Goal: Download file/media

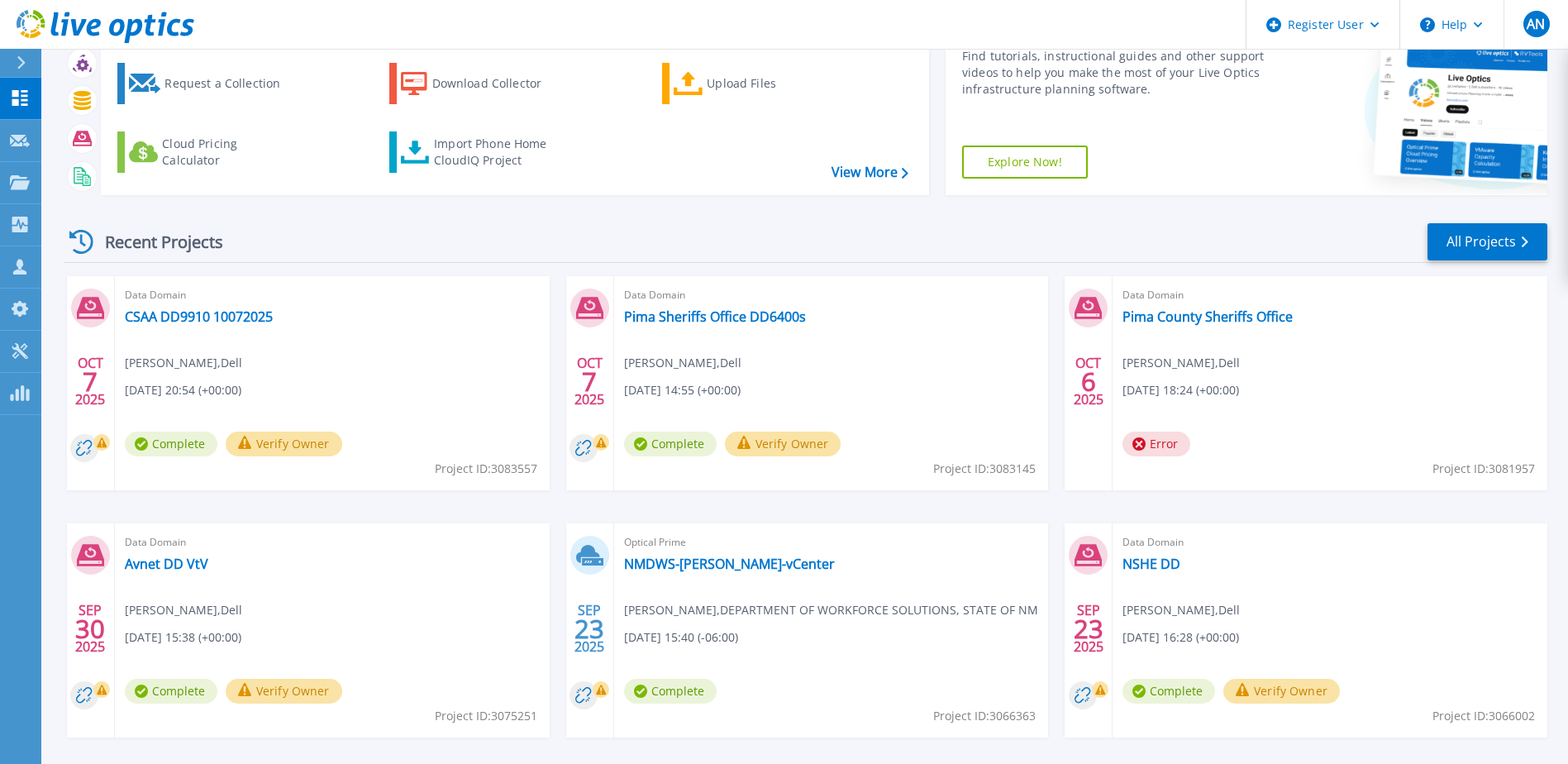
scroll to position [152, 0]
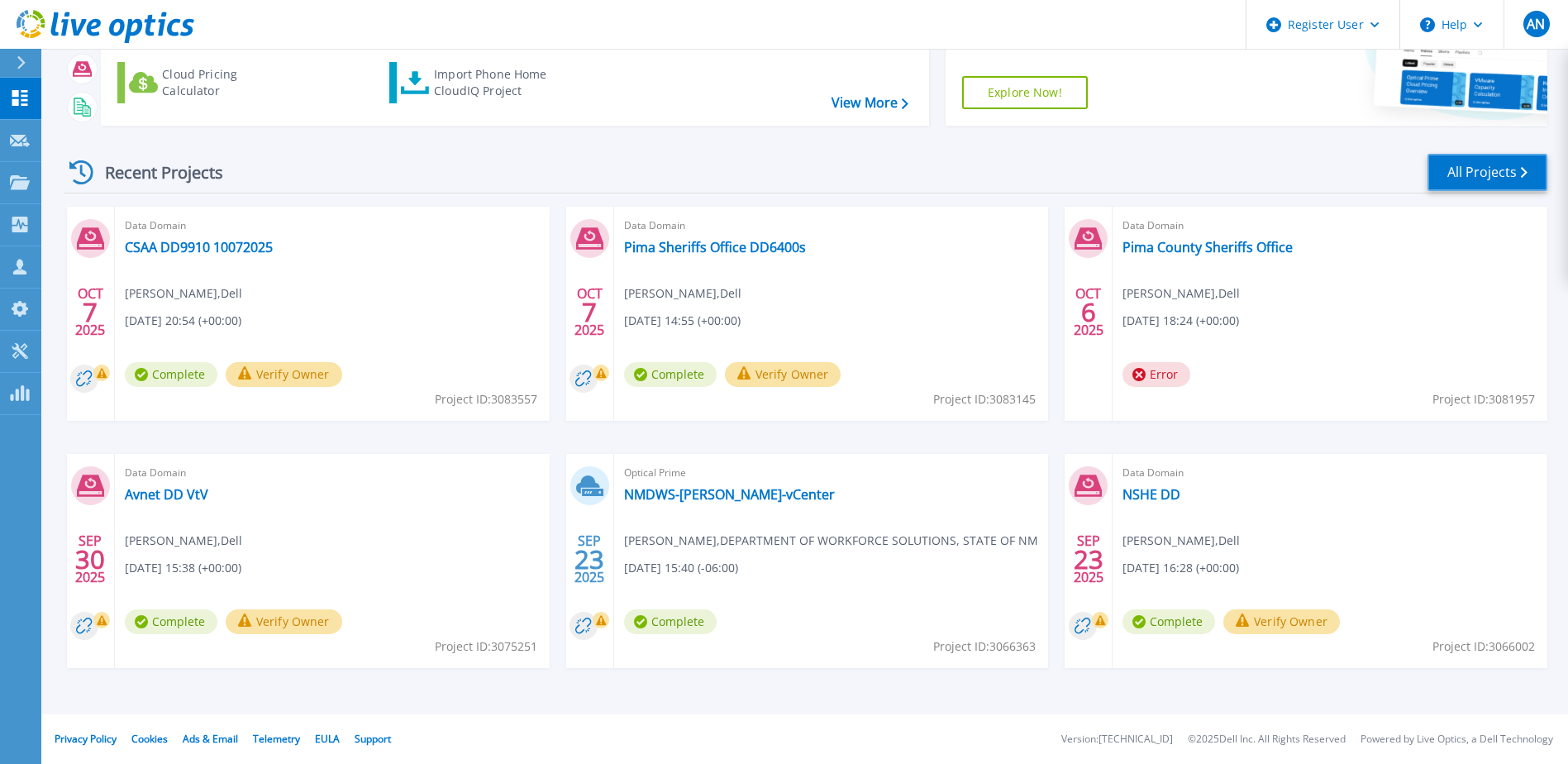
click at [1492, 167] on link "All Projects" at bounding box center [1487, 172] width 120 height 37
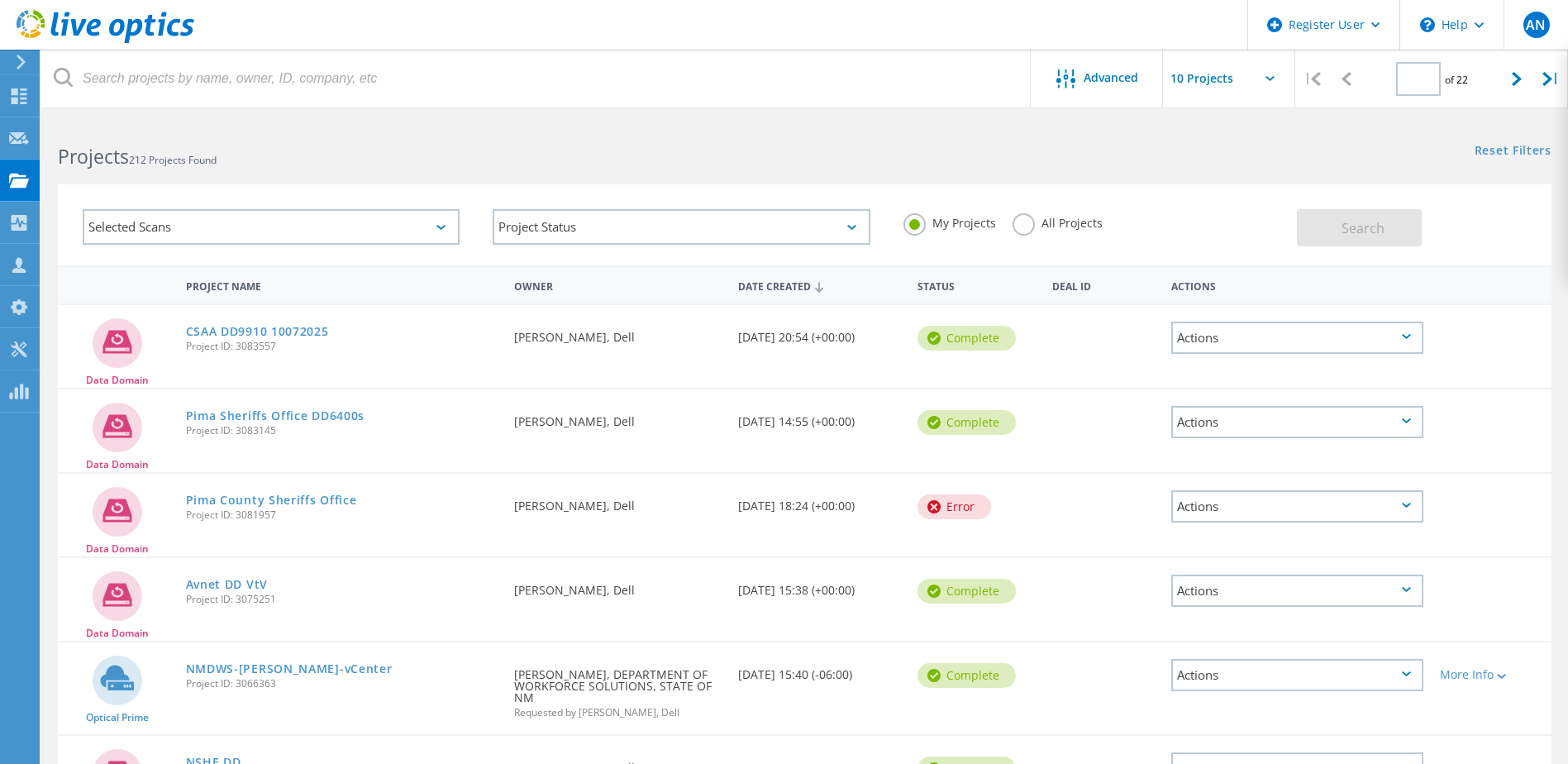
type input "1"
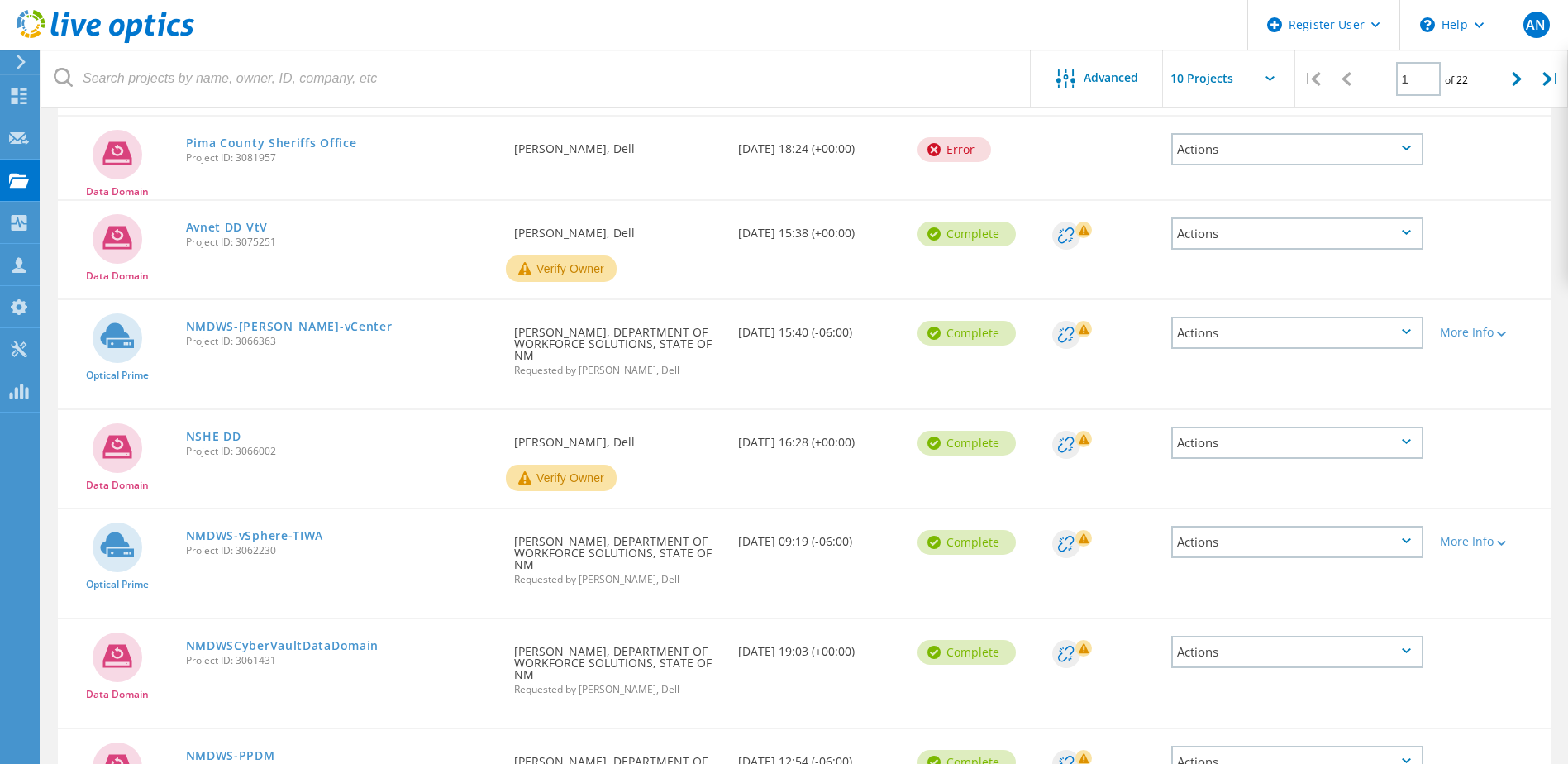
scroll to position [413, 0]
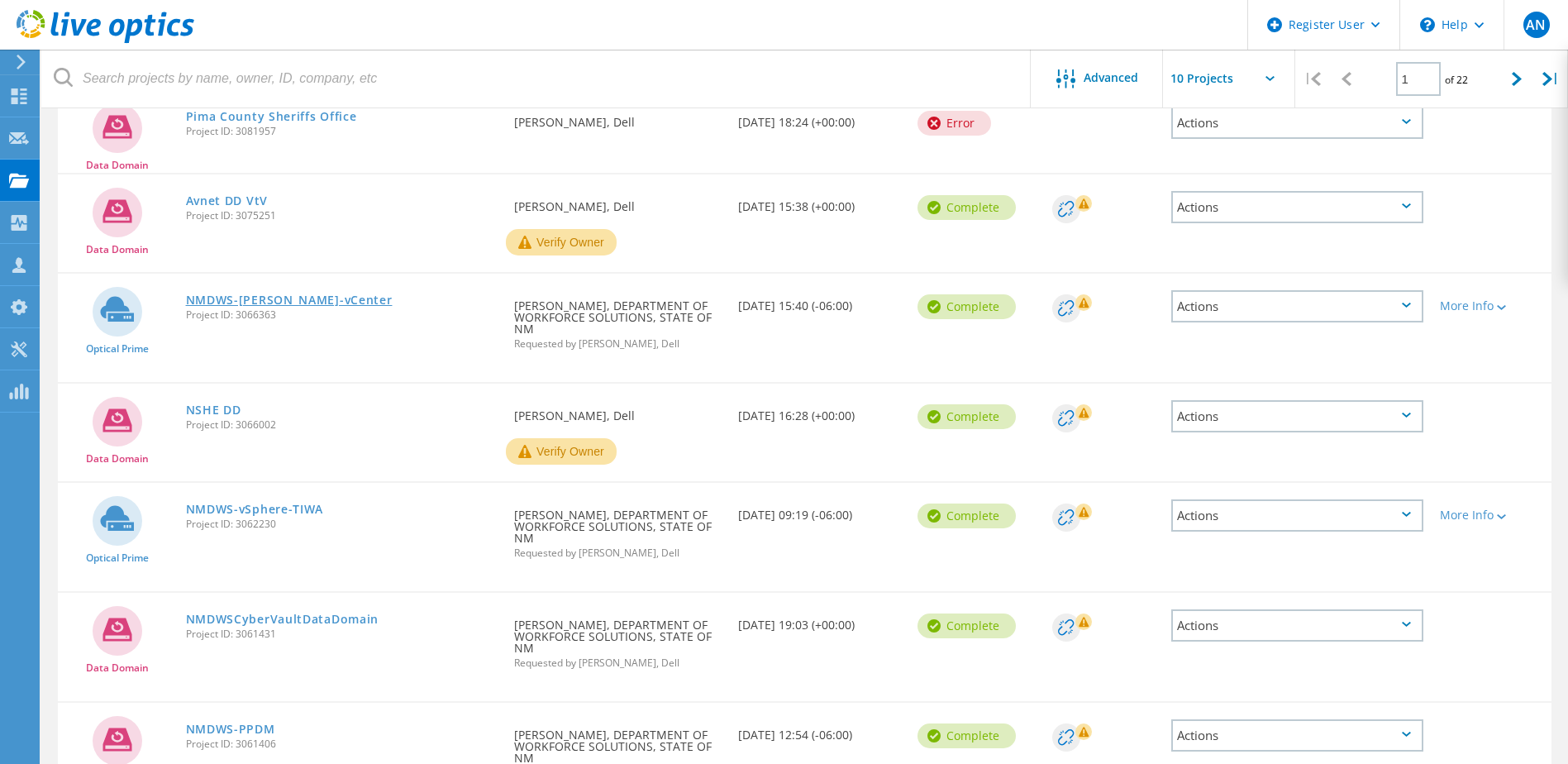
click at [306, 300] on link "NMDWS-SIMMS-vCenter" at bounding box center [288, 300] width 206 height 12
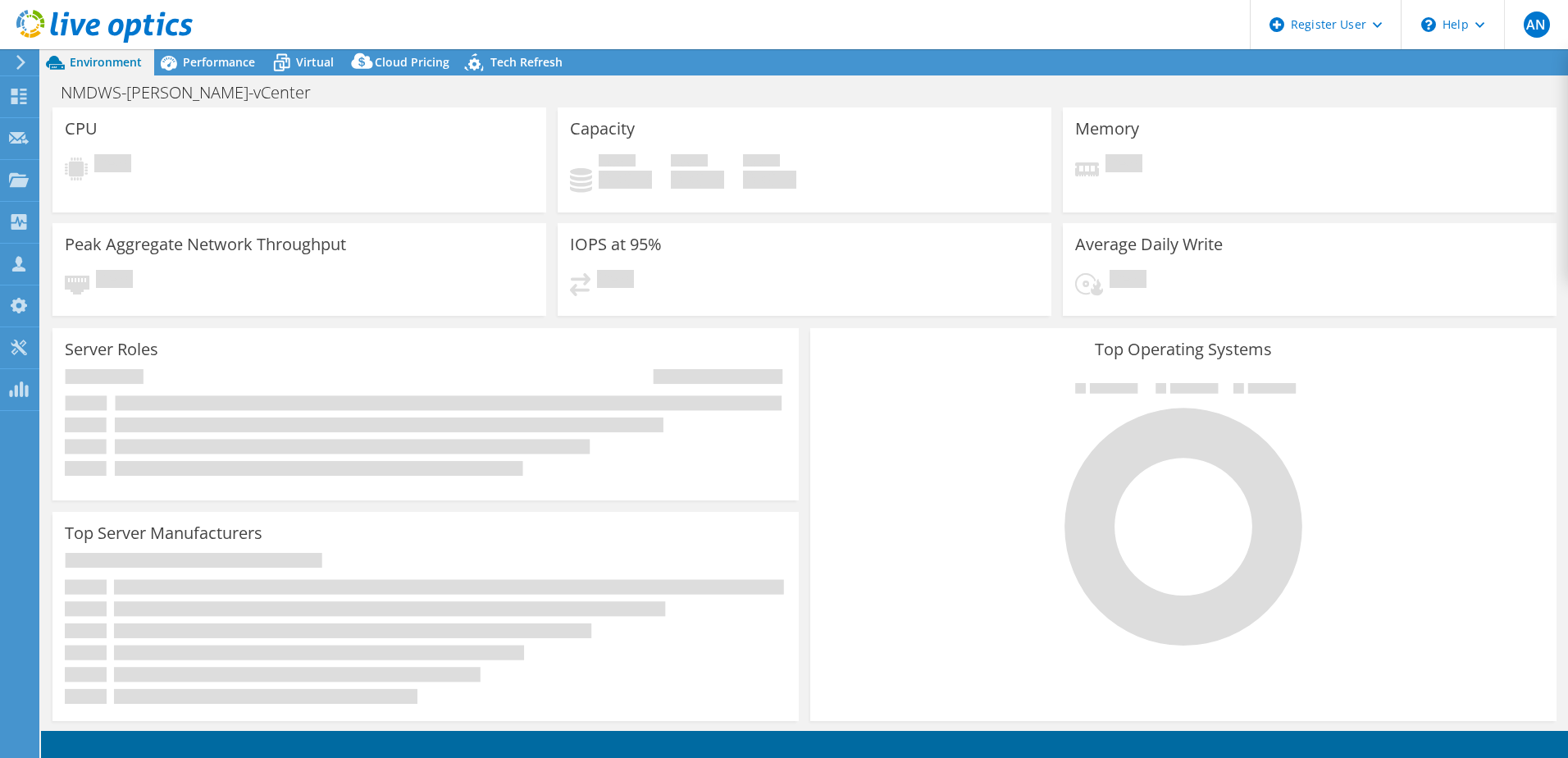
select select "USWest"
select select "USD"
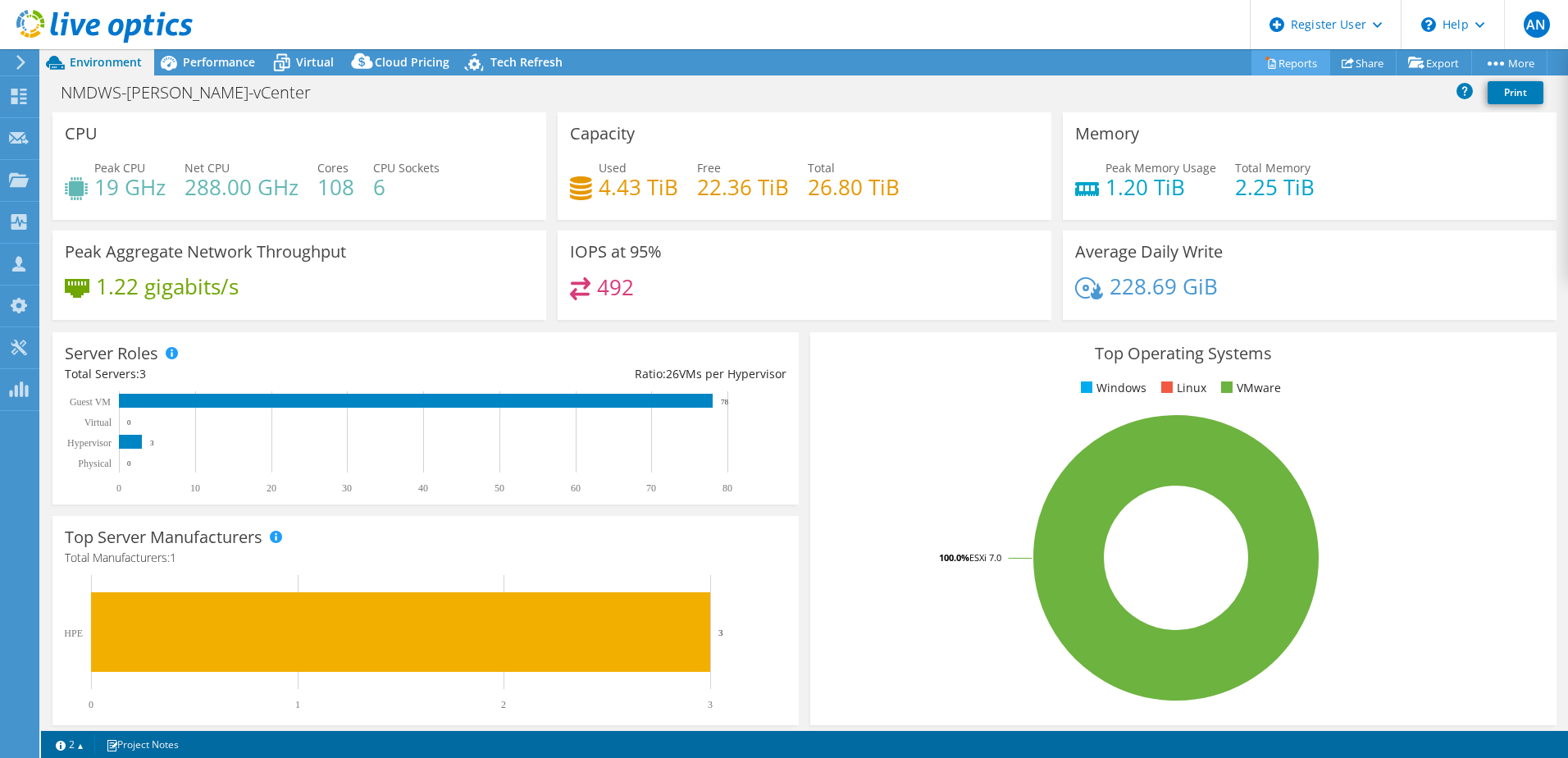
click at [1299, 63] on link "Reports" at bounding box center [1291, 62] width 79 height 25
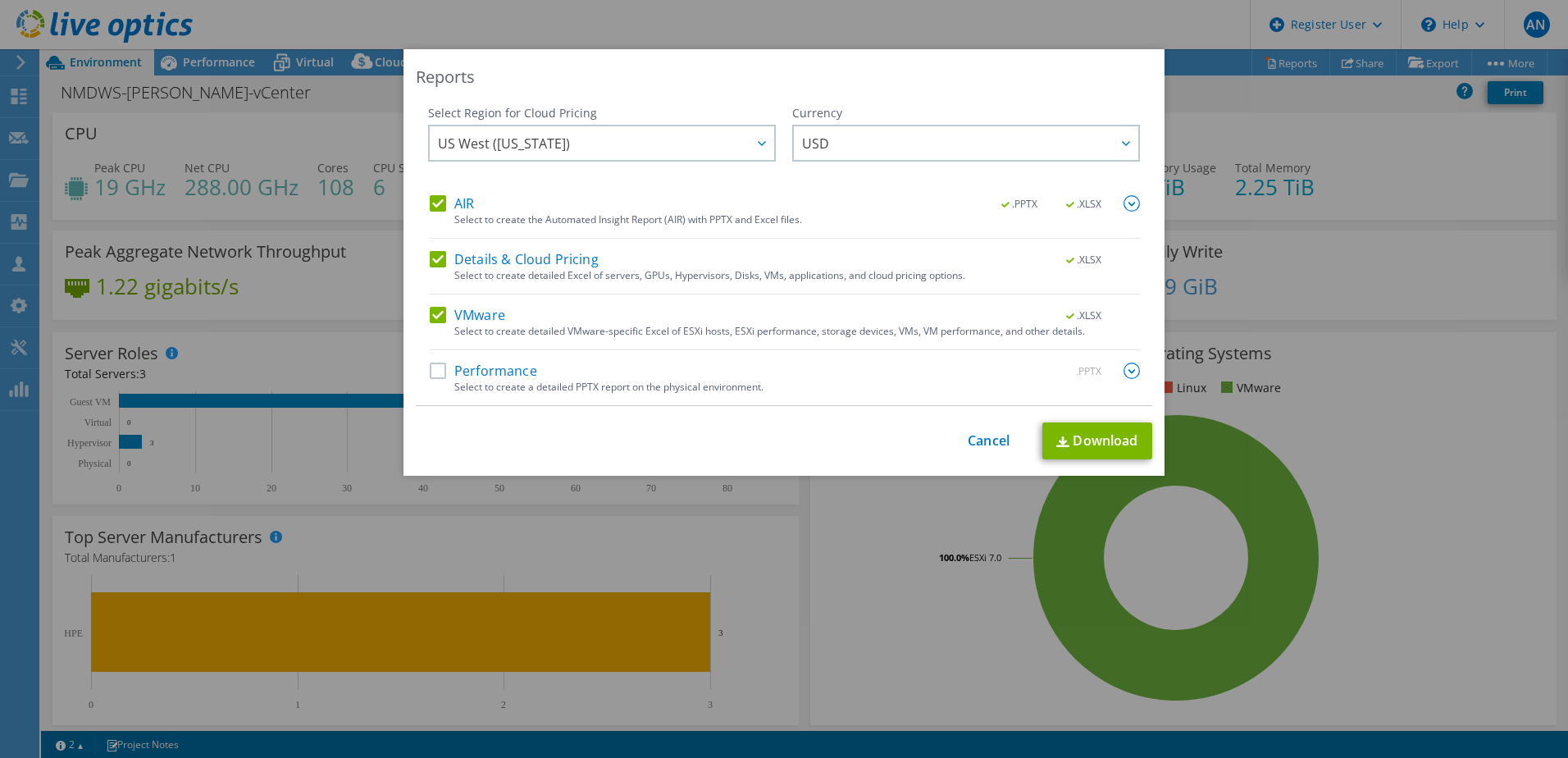
click at [1124, 201] on img at bounding box center [1132, 203] width 16 height 16
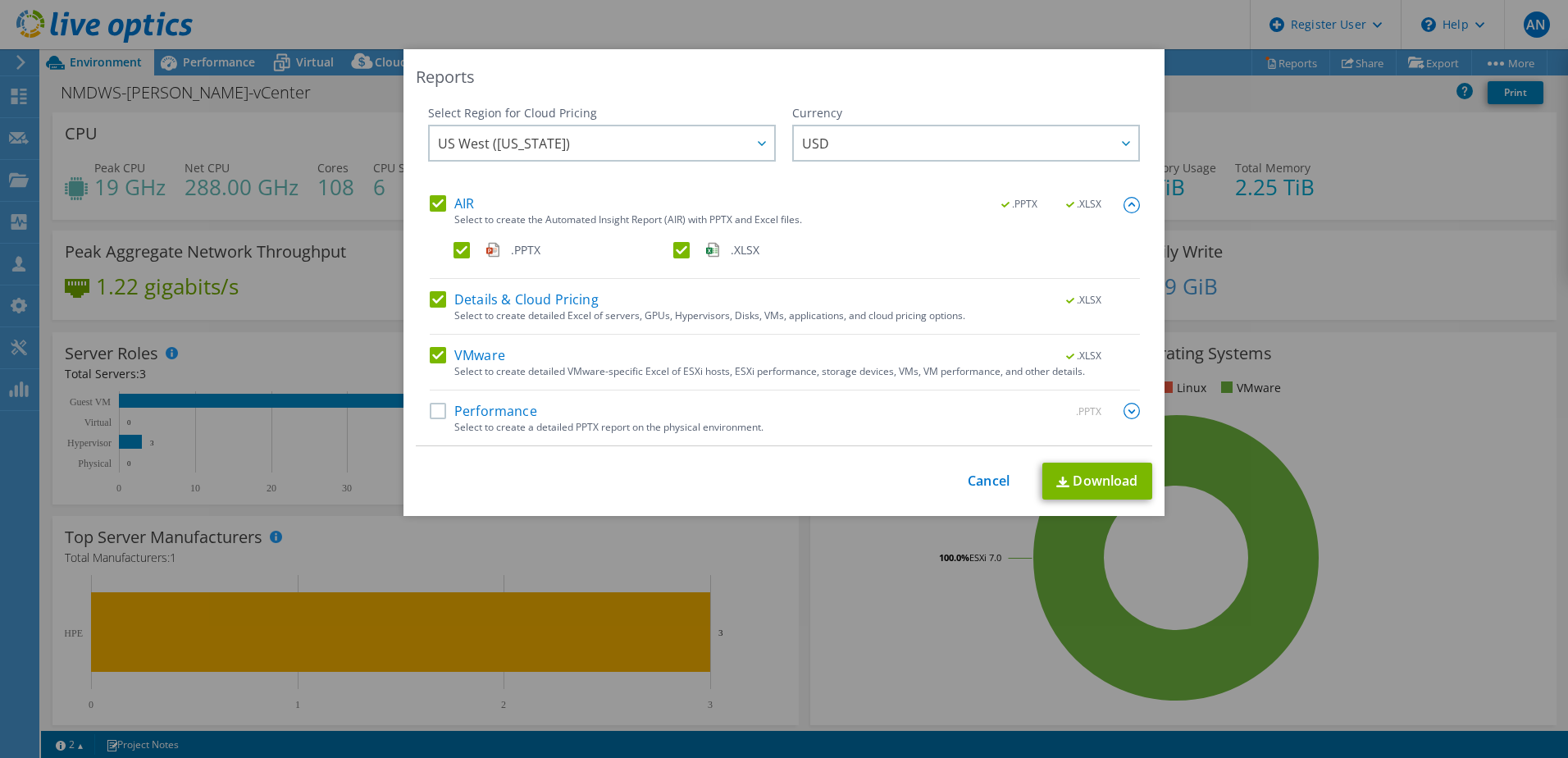
click at [460, 250] on label ".PPTX" at bounding box center [561, 250] width 216 height 16
click at [0, 0] on input ".PPTX" at bounding box center [0, 0] width 0 height 0
click at [1091, 480] on link "Download" at bounding box center [1097, 481] width 110 height 37
click at [978, 474] on link "Cancel" at bounding box center [988, 481] width 42 height 16
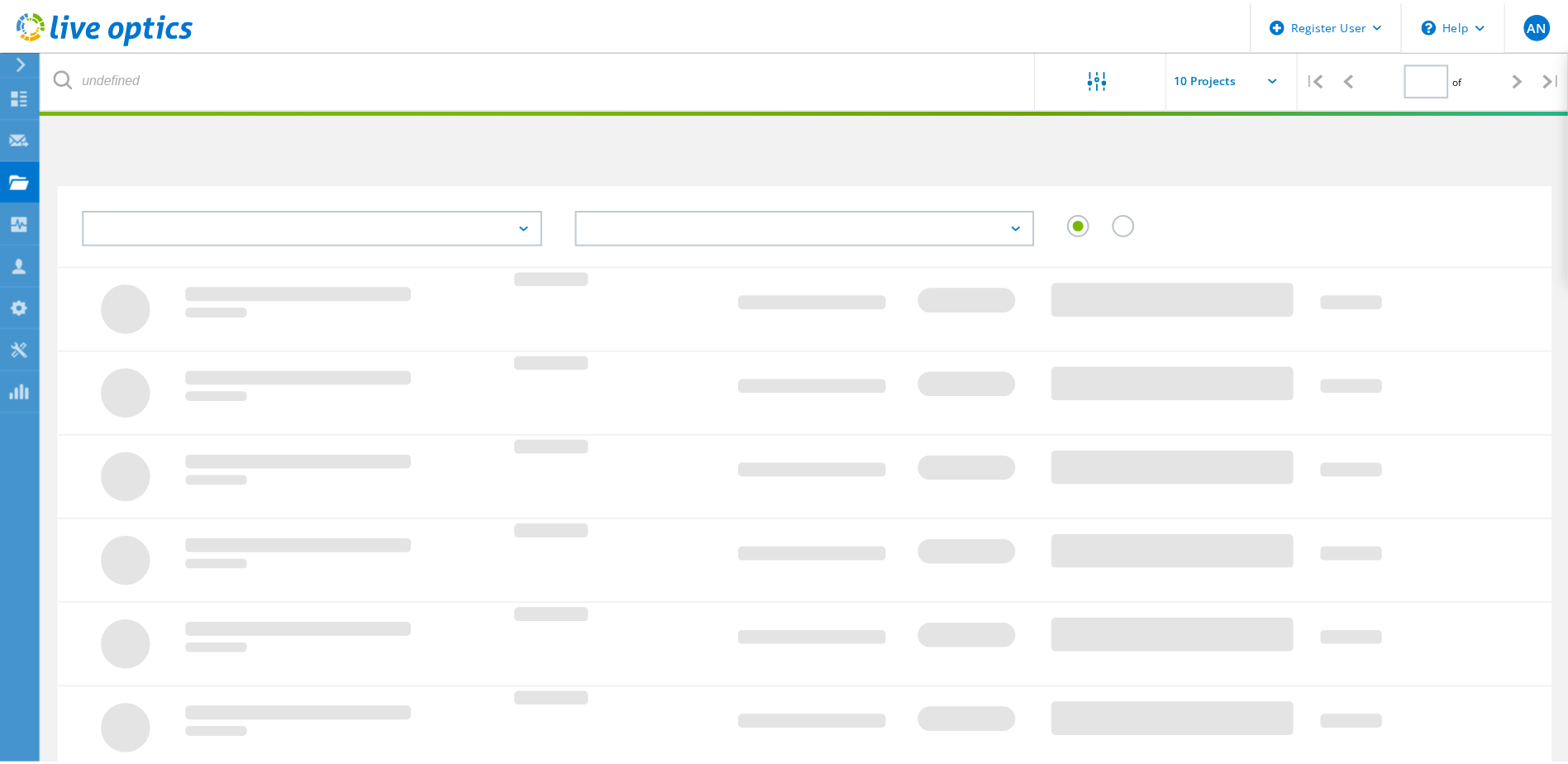
scroll to position [46, 0]
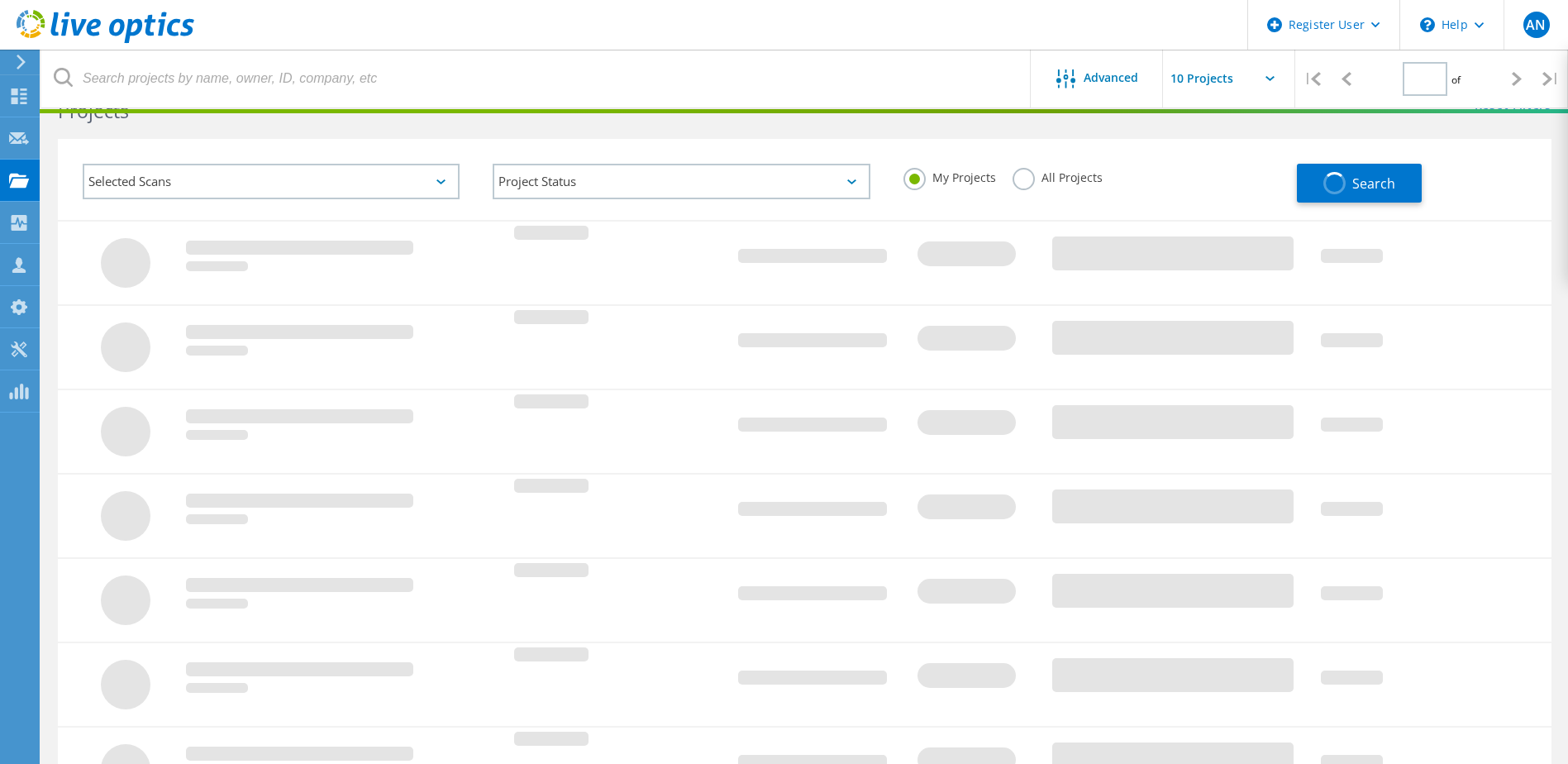
type input "1"
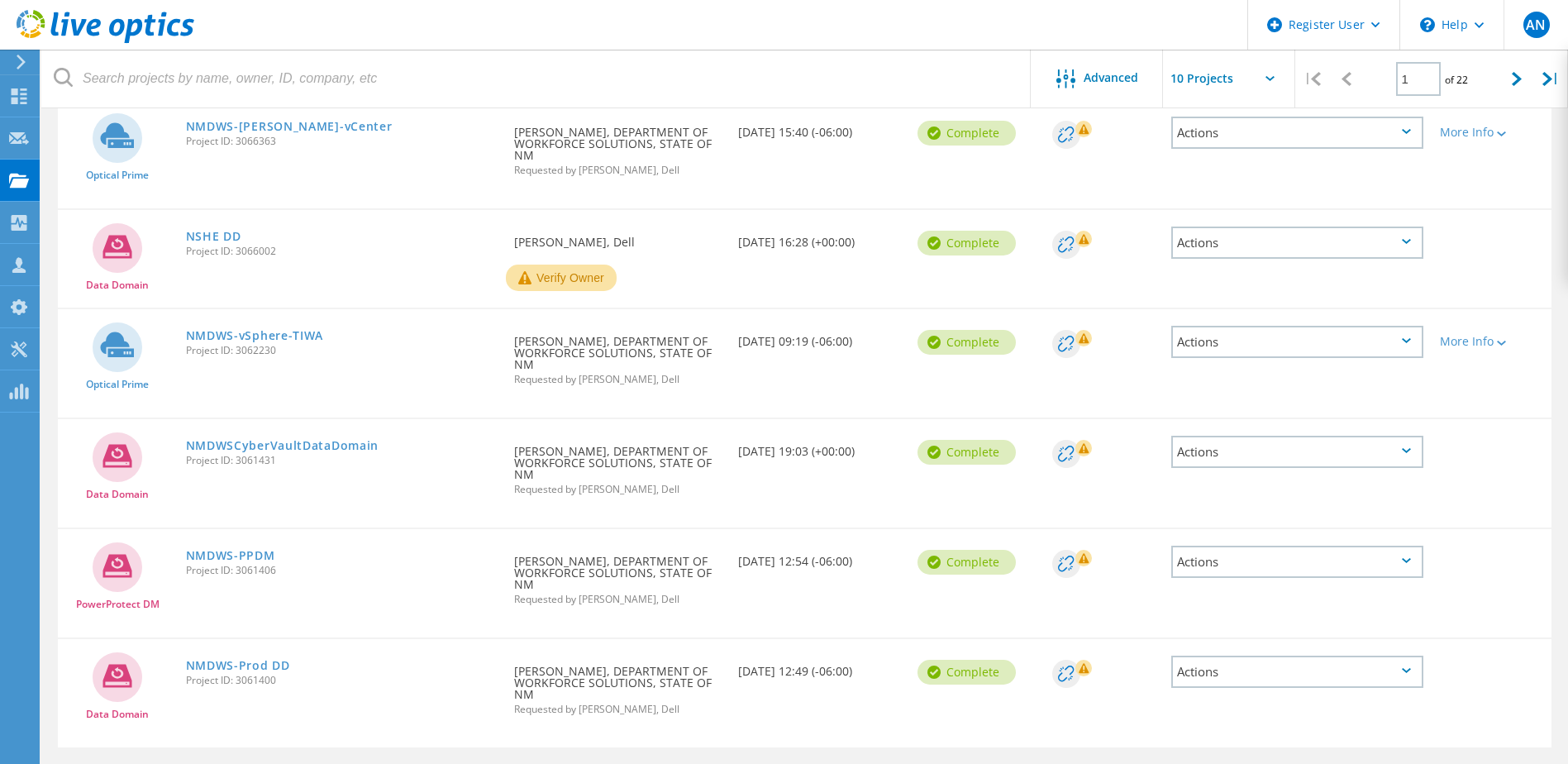
scroll to position [624, 0]
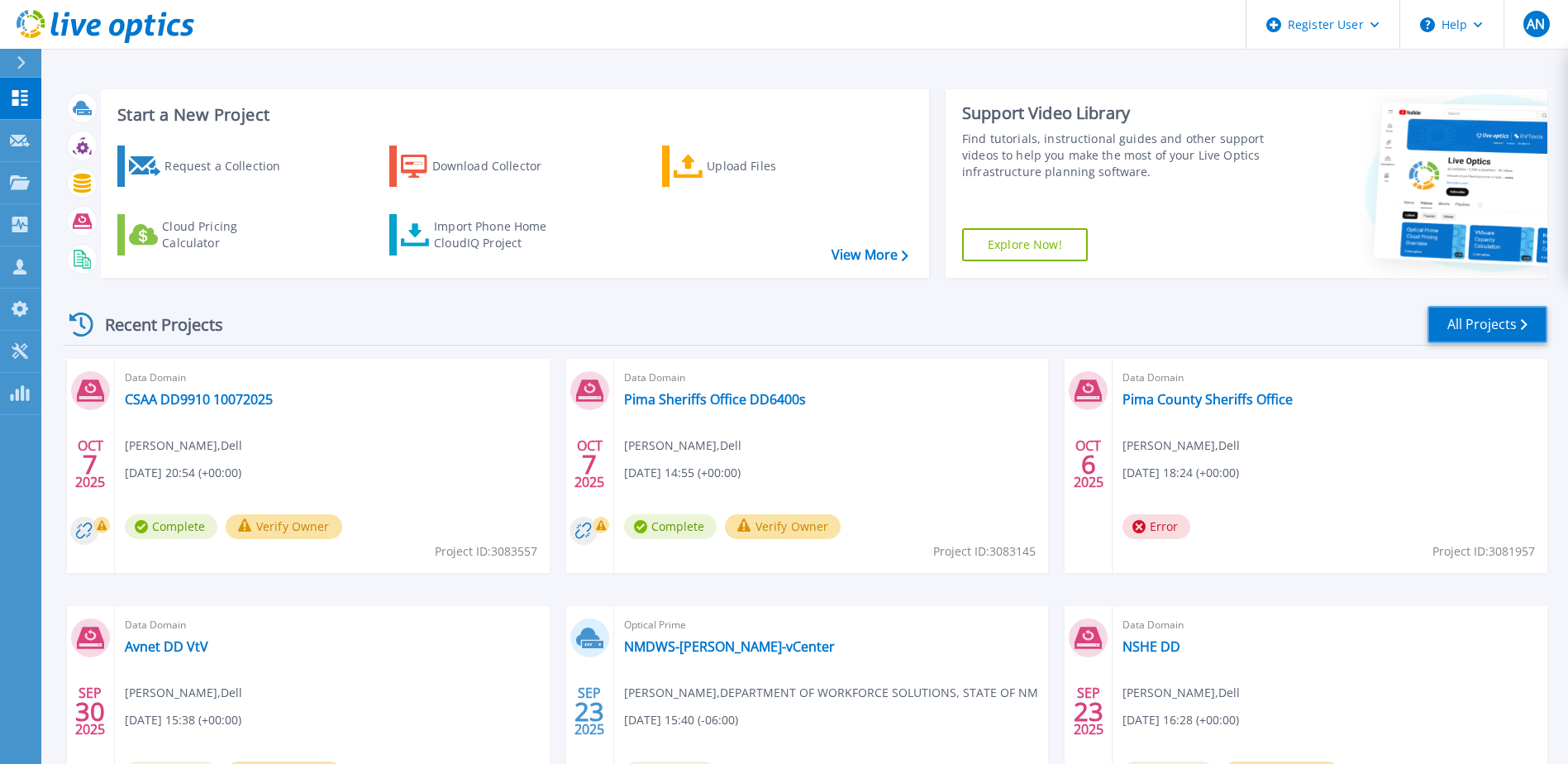
click at [1489, 329] on link "All Projects" at bounding box center [1487, 324] width 120 height 37
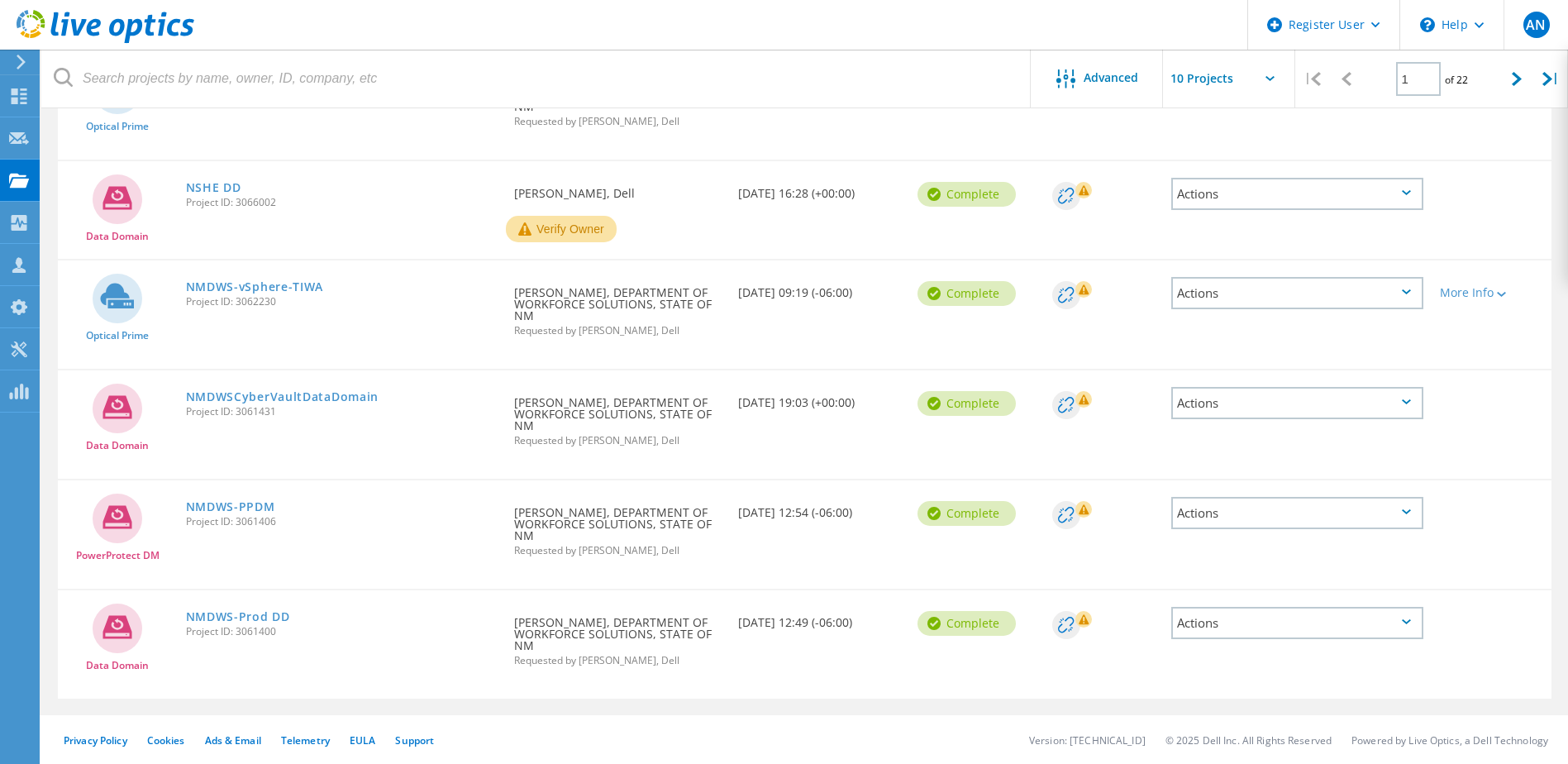
scroll to position [636, 0]
click at [1512, 80] on icon at bounding box center [1517, 79] width 10 height 14
type input "2"
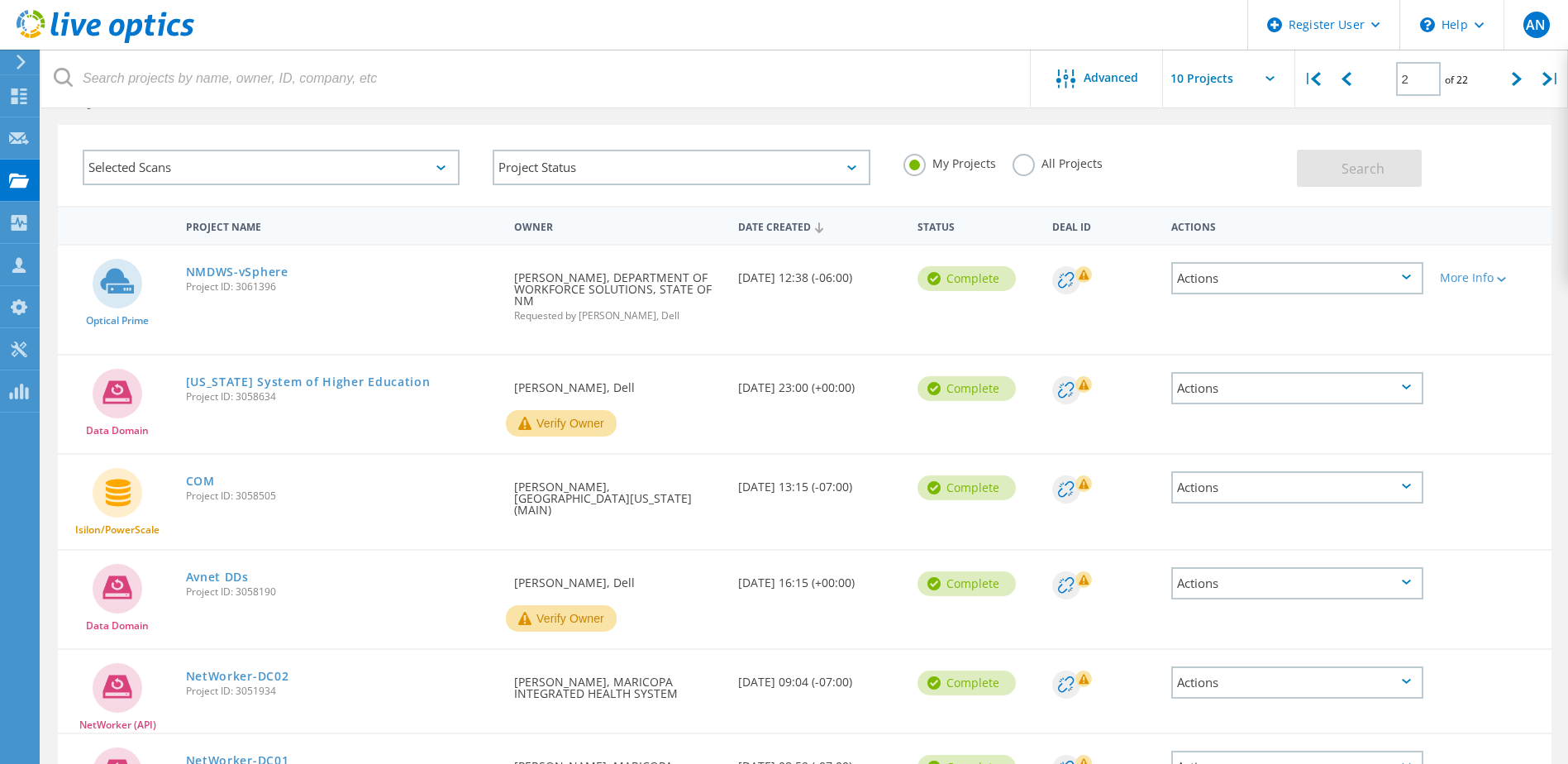
scroll to position [56, 0]
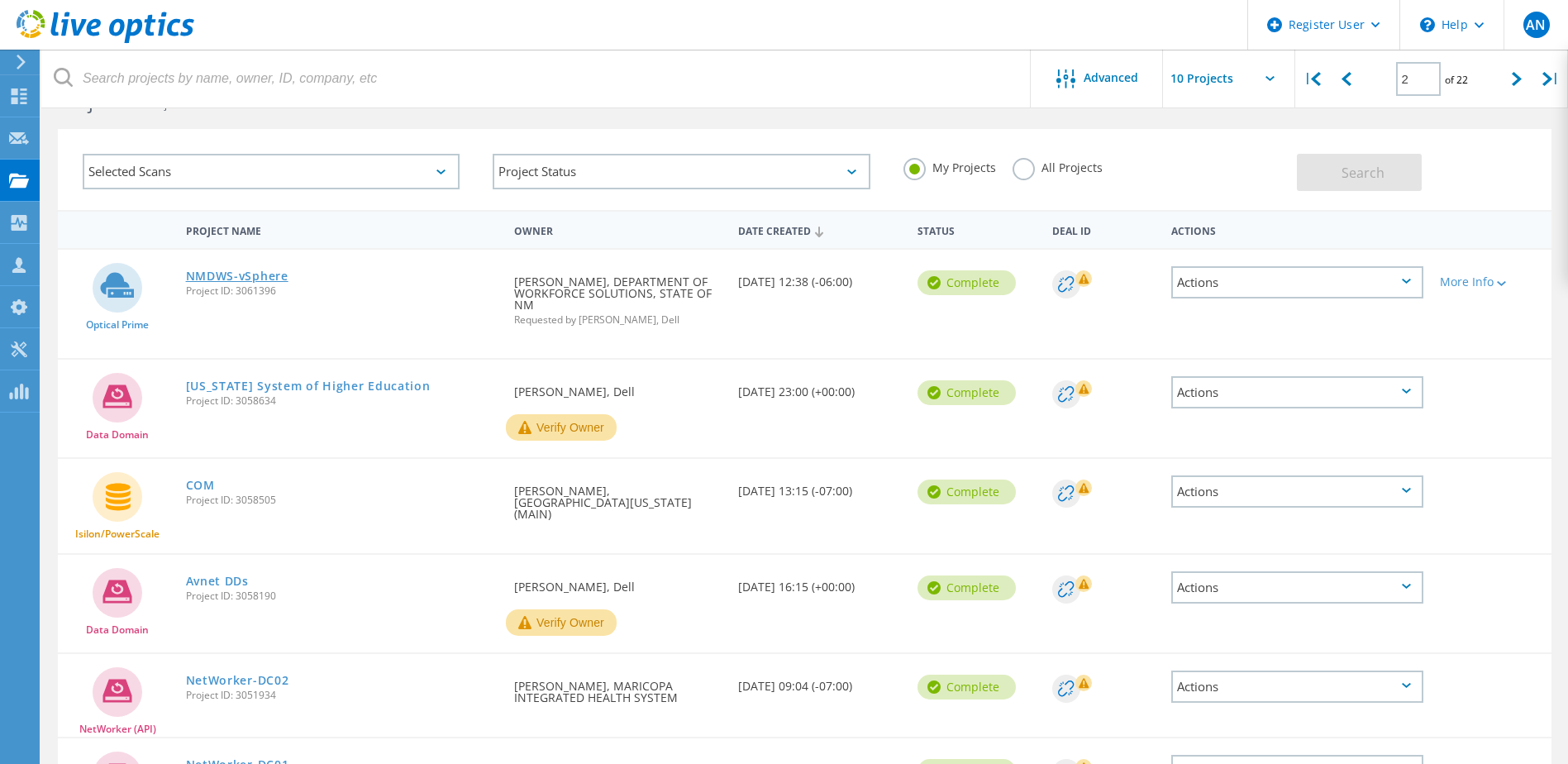
click at [281, 273] on link "NMDWS-vSphere" at bounding box center [237, 276] width 103 height 12
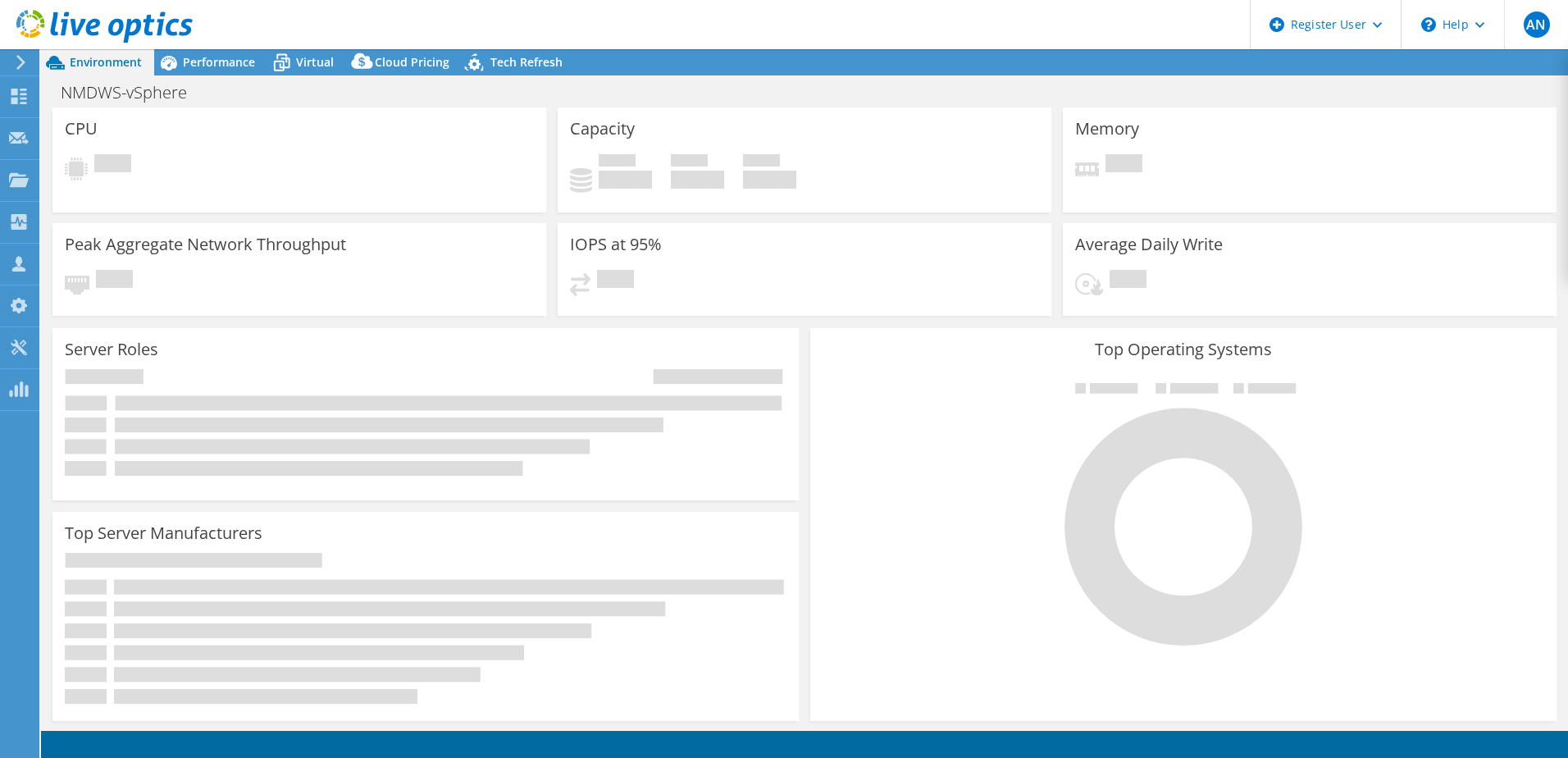
select select "USD"
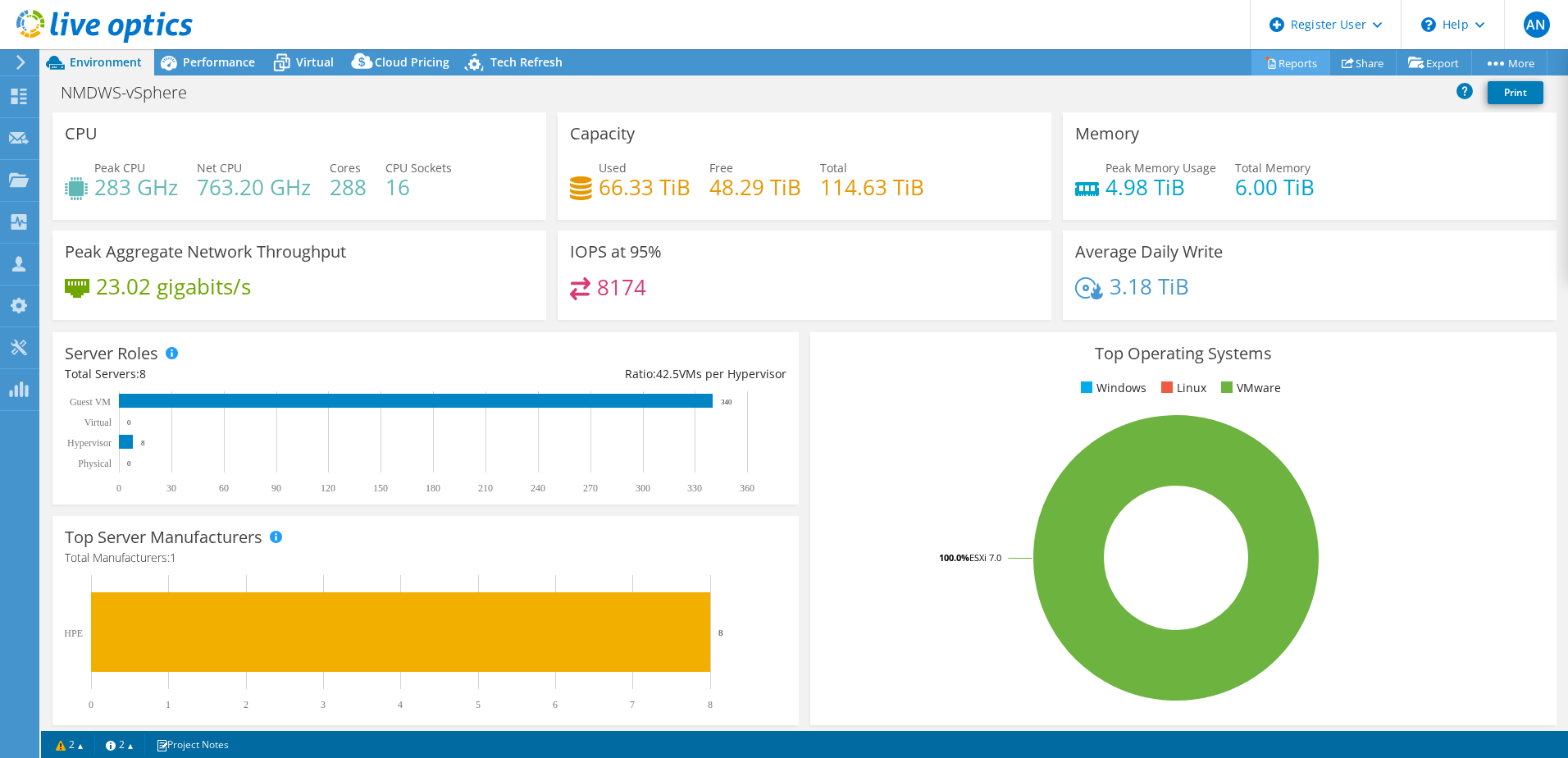
click at [1276, 66] on link "Reports" at bounding box center [1291, 62] width 79 height 25
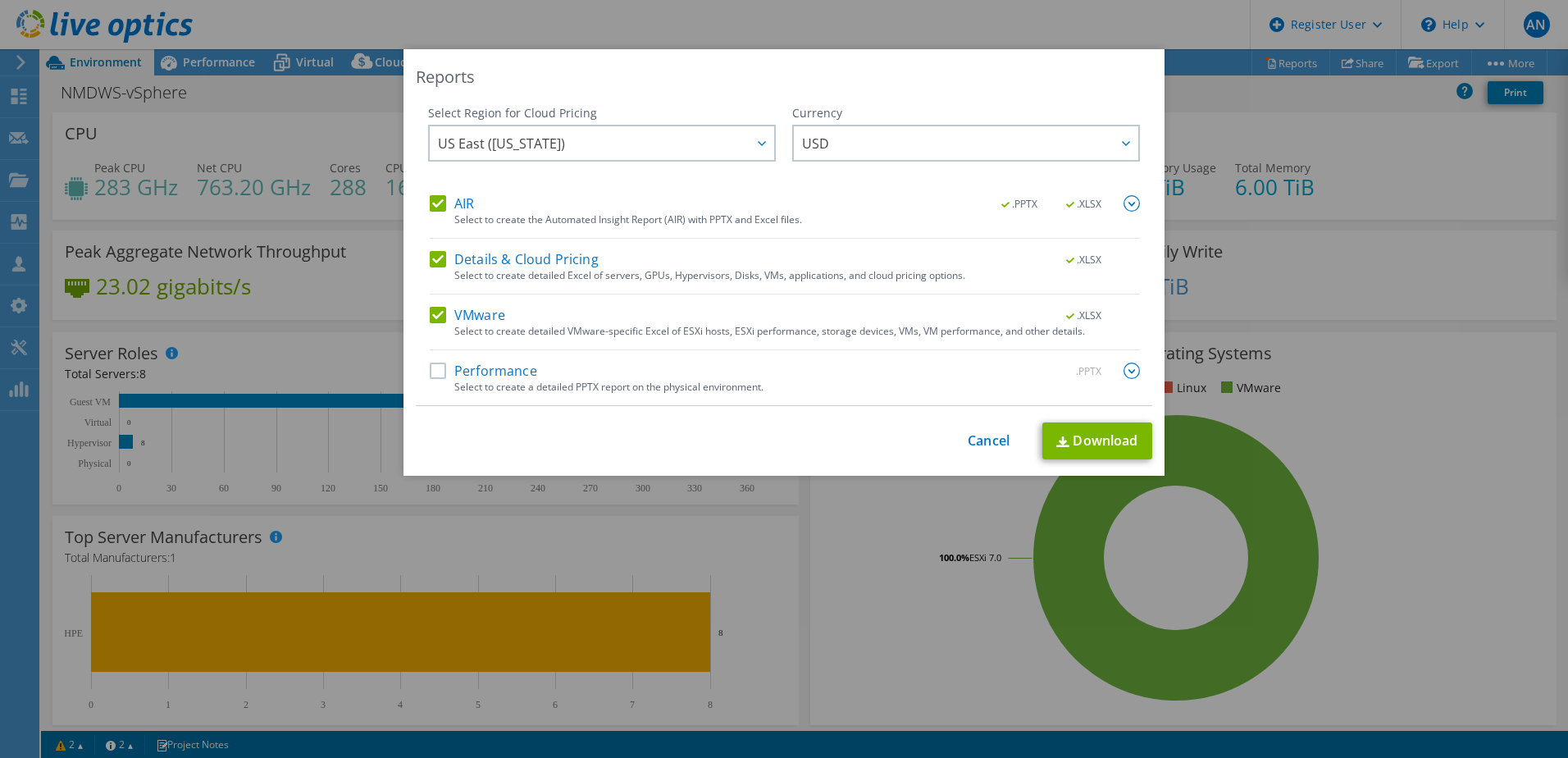
click at [1124, 196] on img at bounding box center [1132, 203] width 16 height 16
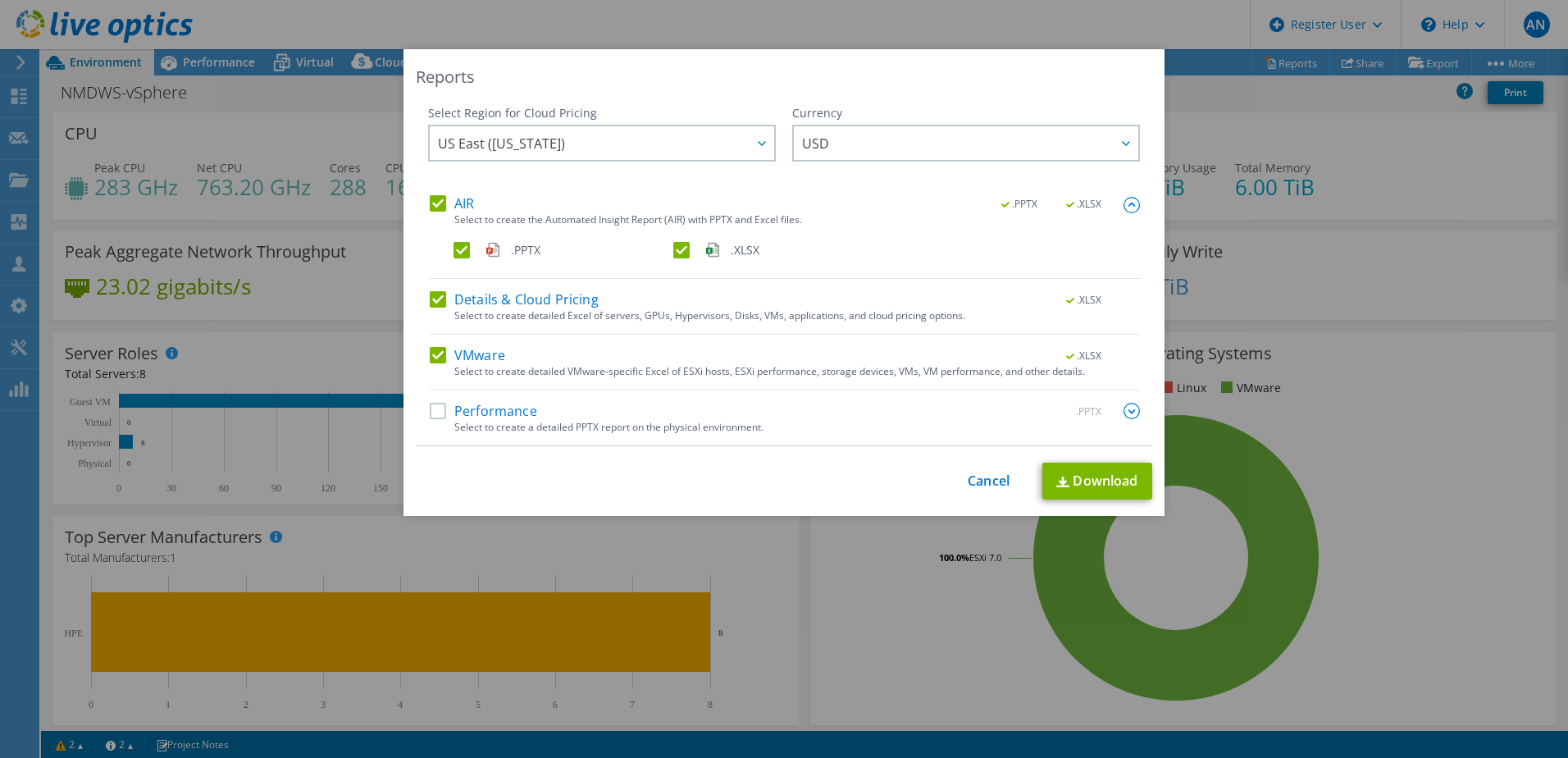
click at [454, 252] on label ".PPTX" at bounding box center [561, 250] width 216 height 16
click at [0, 0] on input ".PPTX" at bounding box center [0, 0] width 0 height 0
click at [1080, 484] on link "Download" at bounding box center [1097, 481] width 110 height 37
click at [967, 480] on link "Cancel" at bounding box center [988, 481] width 42 height 16
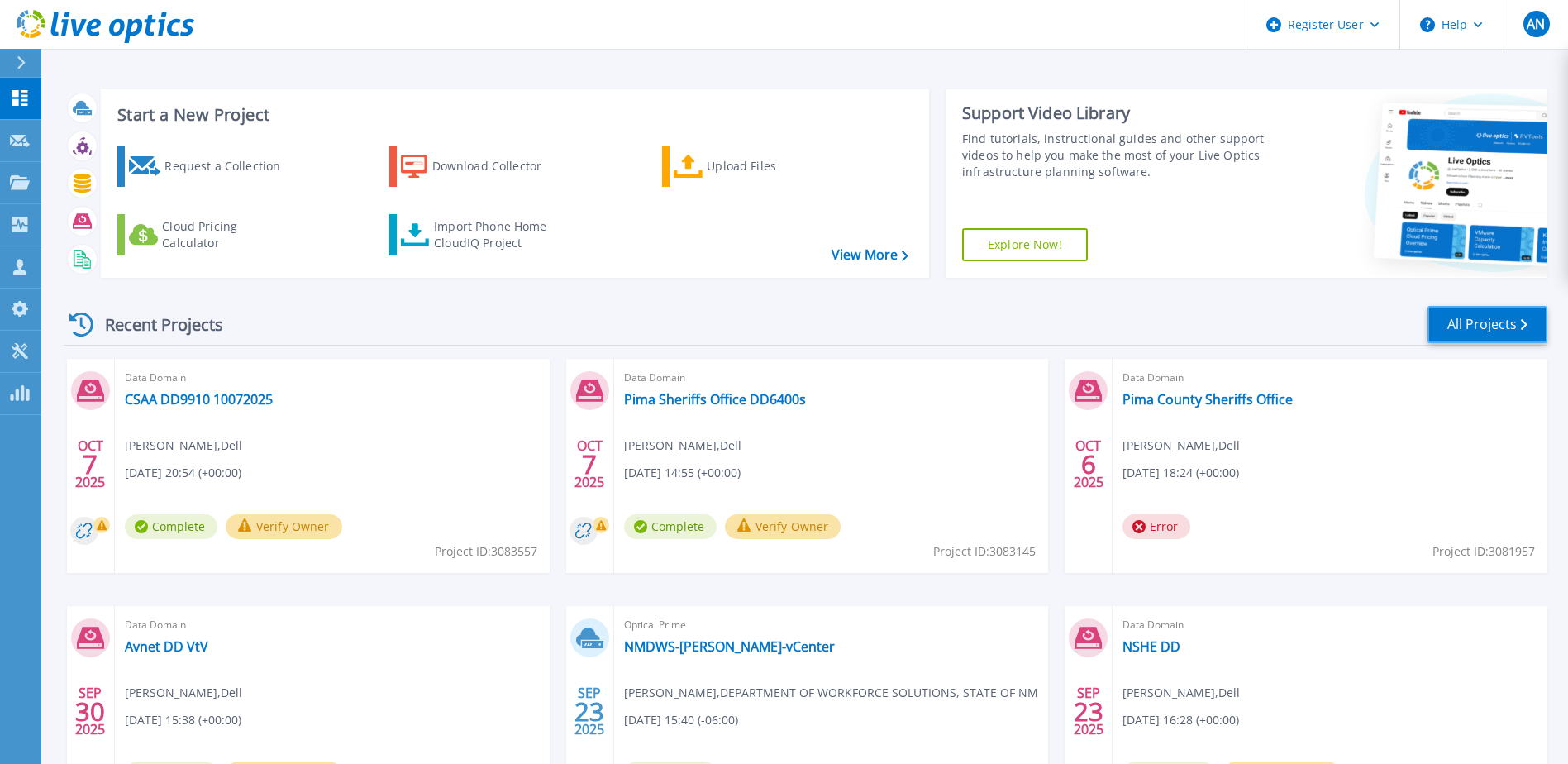
click at [1491, 325] on link "All Projects" at bounding box center [1487, 324] width 120 height 37
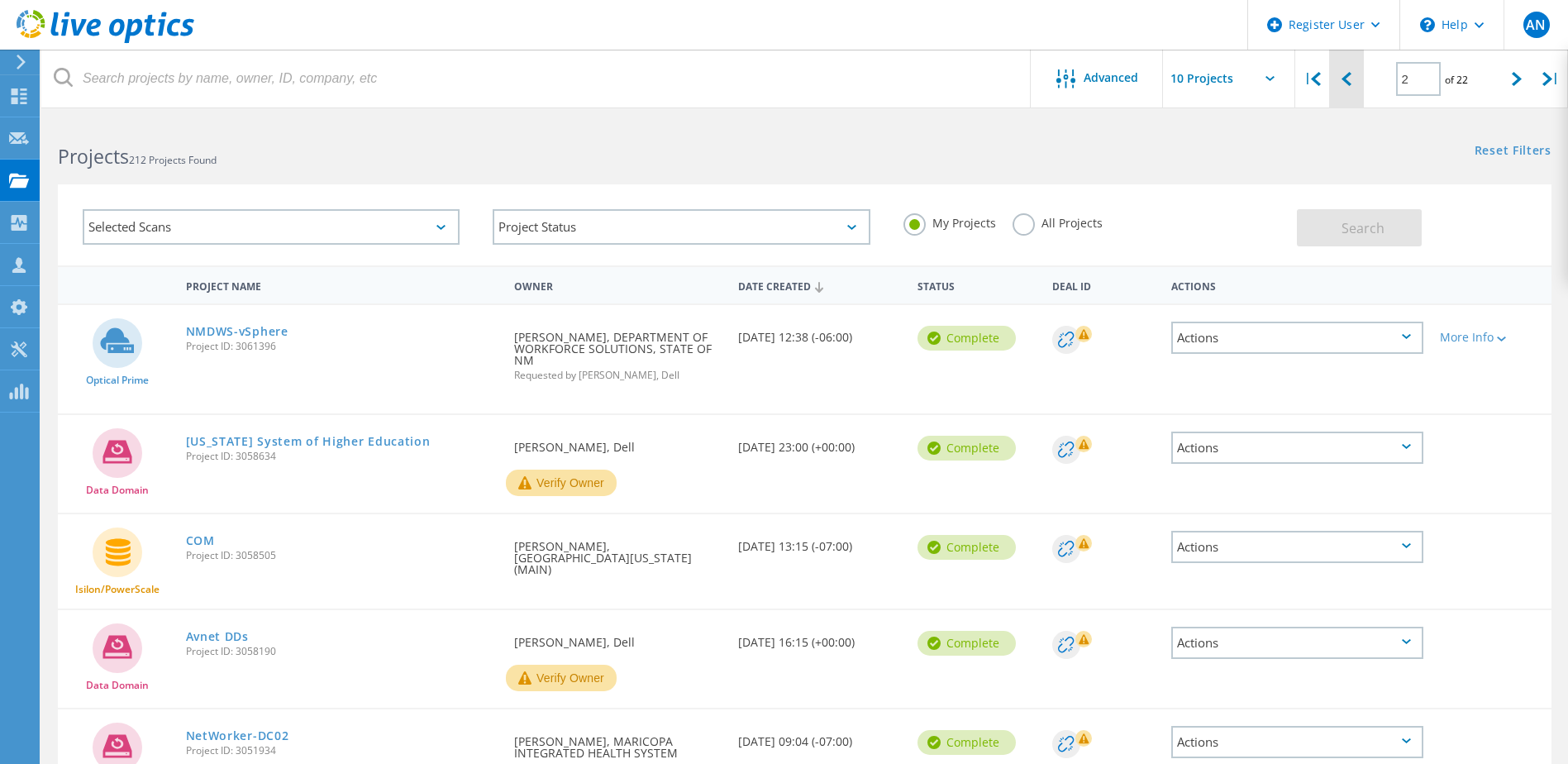
click at [1351, 86] on div at bounding box center [1345, 79] width 34 height 59
type input "1"
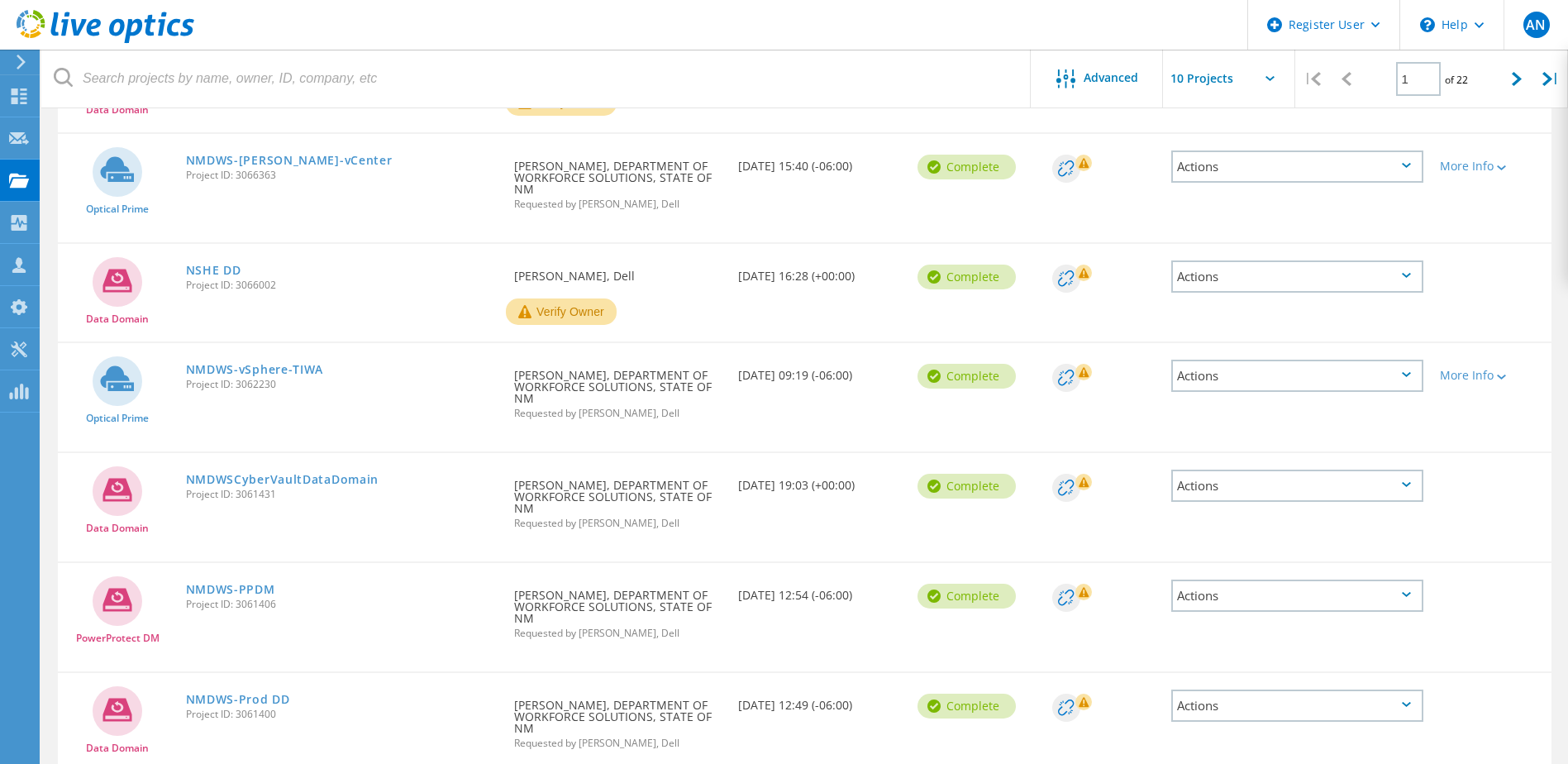
scroll to position [578, 0]
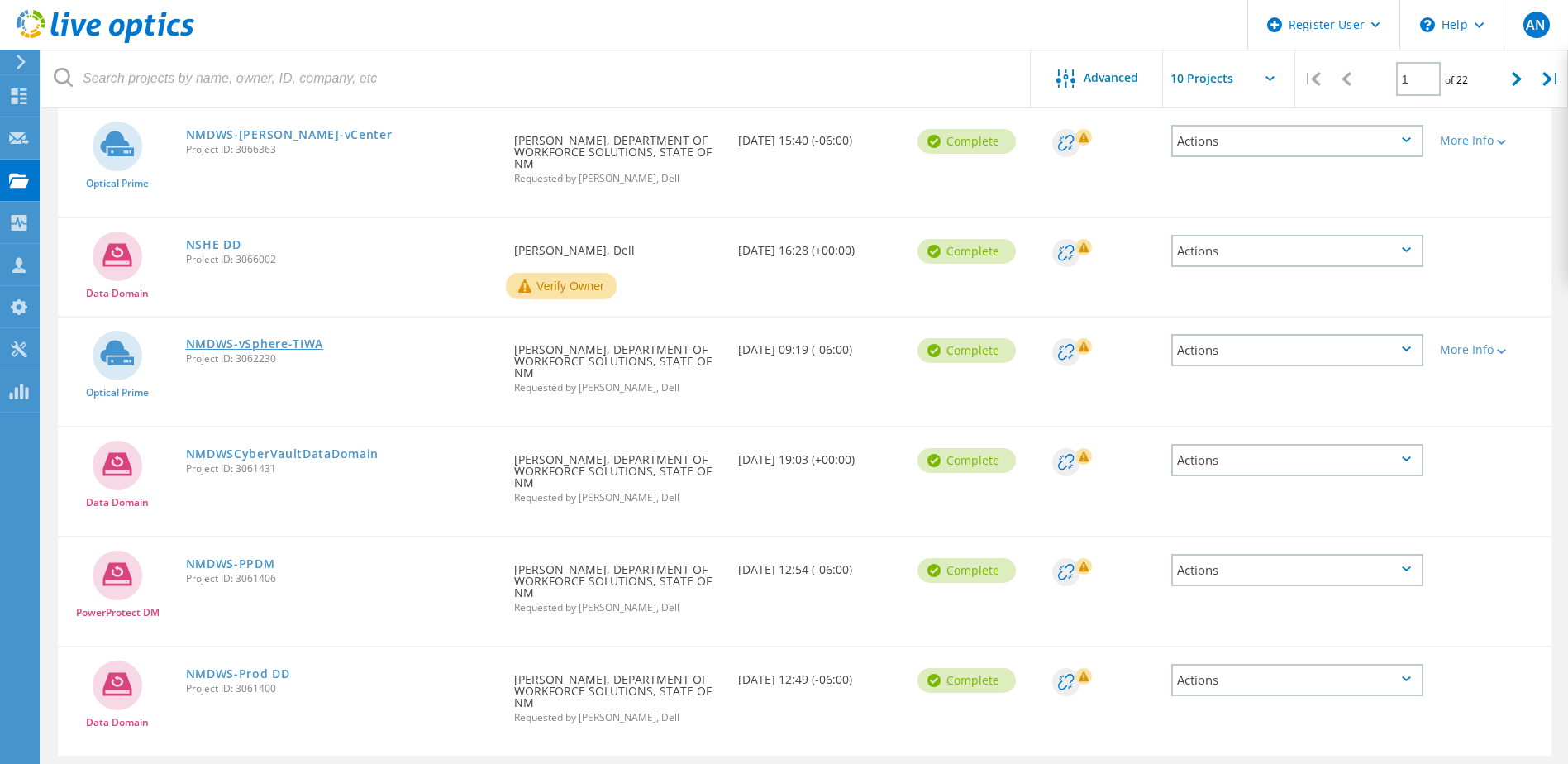
click at [296, 345] on link "NMDWS-vSphere-TIWA" at bounding box center [254, 344] width 138 height 12
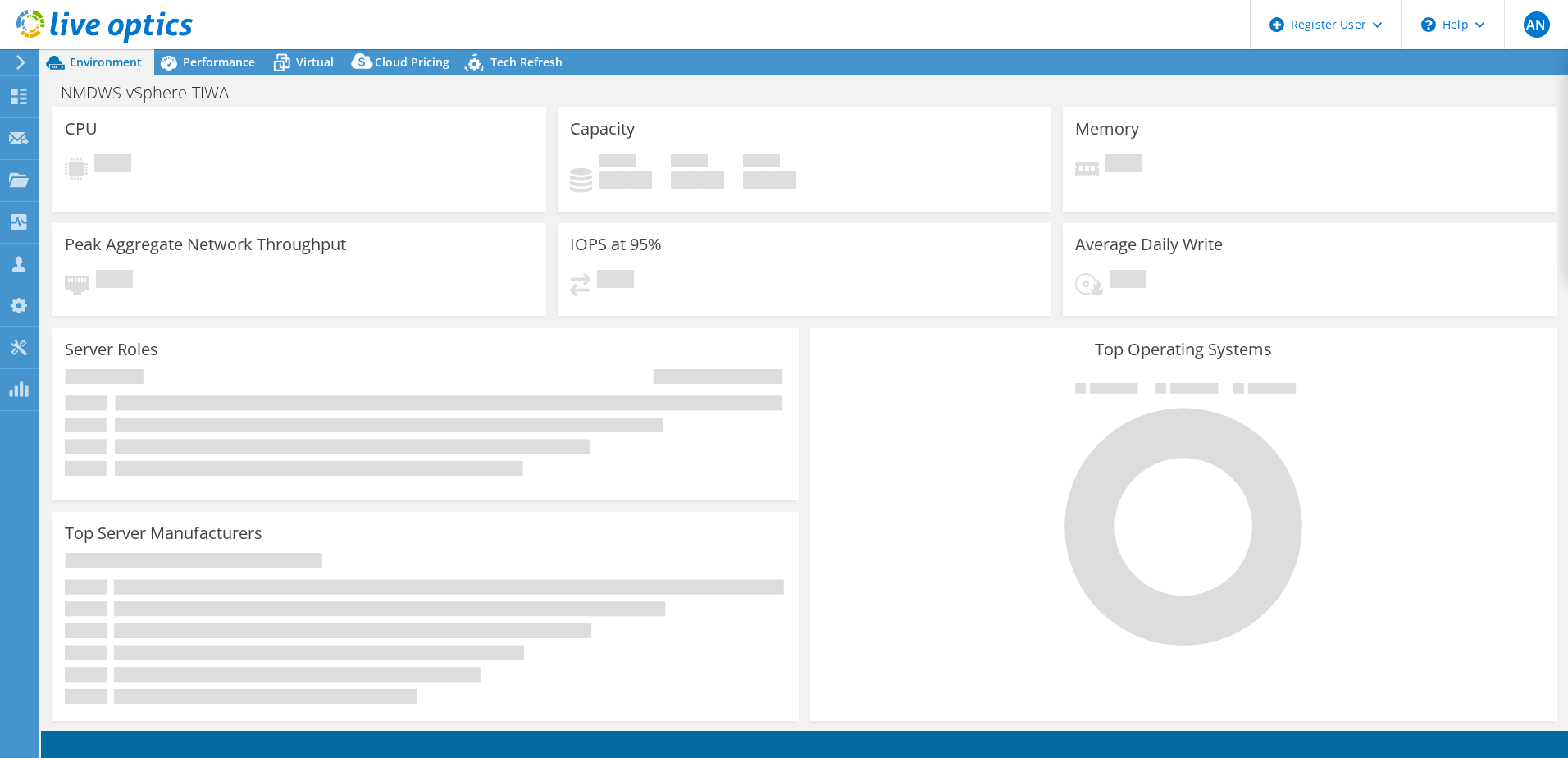
select select "USWest"
select select "USD"
